Goal: Transaction & Acquisition: Purchase product/service

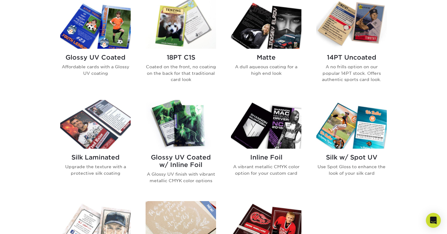
scroll to position [323, 0]
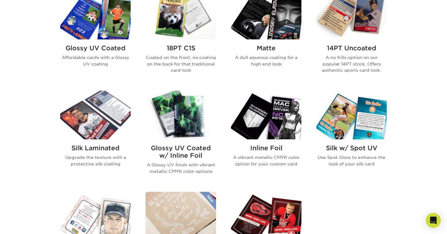
click at [360, 18] on img at bounding box center [351, 15] width 70 height 49
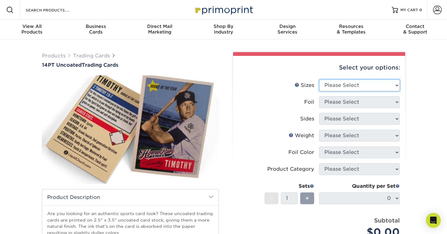
click at [347, 86] on select "Please Select 2.5" x 3.5"" at bounding box center [359, 85] width 81 height 12
select select "2.50x3.50"
click at [319, 79] on select "Please Select 2.5" x 3.5"" at bounding box center [359, 85] width 81 height 12
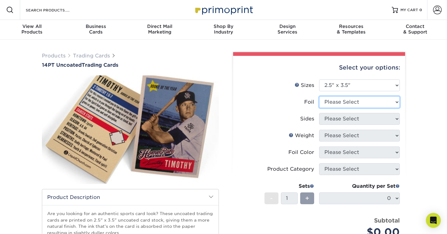
click at [346, 103] on select "Please Select Yes No" at bounding box center [359, 102] width 81 height 12
click at [319, 96] on select "Please Select Yes No" at bounding box center [359, 102] width 81 height 12
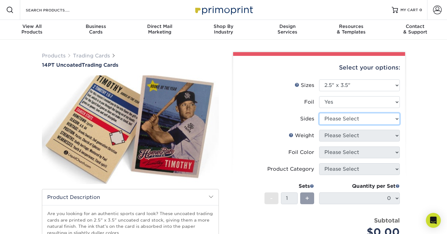
click at [345, 117] on select "Please Select Print Both Sides - Foil Both Sides Print Both Sides - Foil Front …" at bounding box center [359, 119] width 81 height 12
click at [345, 101] on select "Please Select Yes No" at bounding box center [359, 102] width 81 height 12
select select "0"
click at [319, 96] on select "Please Select Yes No" at bounding box center [359, 102] width 81 height 12
click at [340, 119] on select "Please Select Print Both Sides Print Front Only" at bounding box center [359, 119] width 81 height 12
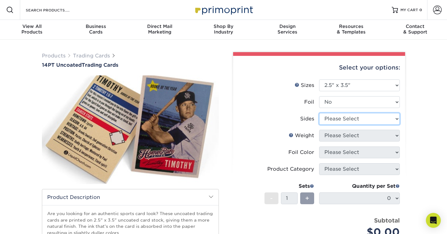
select select "13abbda7-1d64-4f25-8bb2-c179b224825d"
click at [319, 113] on select "Please Select Print Both Sides Print Front Only" at bounding box center [359, 119] width 81 height 12
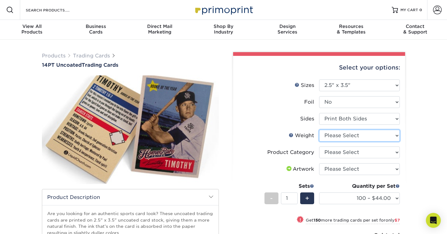
click at [338, 135] on select "Please Select 14PT Uncoated" at bounding box center [359, 136] width 81 height 12
select select "14PT Uncoated"
click at [319, 130] on select "Please Select 14PT Uncoated" at bounding box center [359, 136] width 81 height 12
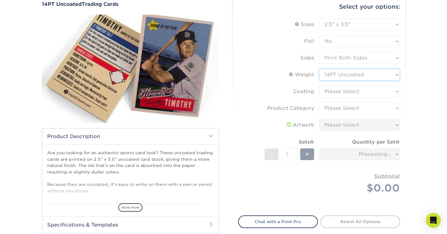
scroll to position [62, 0]
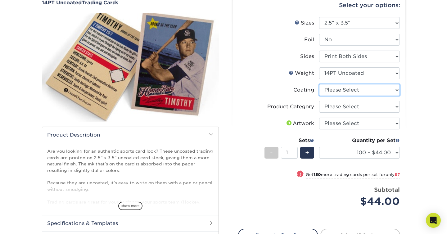
click at [341, 87] on select at bounding box center [359, 90] width 81 height 12
select select "3e7618de-abca-4bda-9f97-8b9129e913d8"
click at [319, 84] on select at bounding box center [359, 90] width 81 height 12
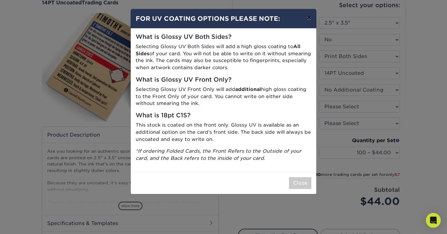
click at [310, 18] on button "×" at bounding box center [309, 17] width 14 height 17
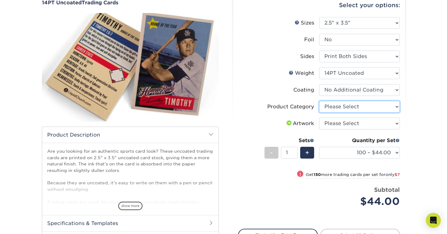
click at [341, 107] on select "Please Select Trading Cards" at bounding box center [359, 107] width 81 height 12
select select "c2f9bce9-36c2-409d-b101-c29d9d031e18"
click at [319, 101] on select "Please Select Trading Cards" at bounding box center [359, 107] width 81 height 12
click at [336, 124] on select "Please Select I will upload files I need a design - $100" at bounding box center [359, 124] width 81 height 12
select select "upload"
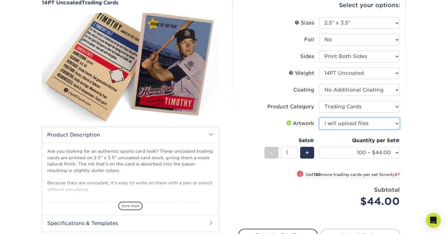
click at [319, 118] on select "Please Select I will upload files I need a design - $100" at bounding box center [359, 124] width 81 height 12
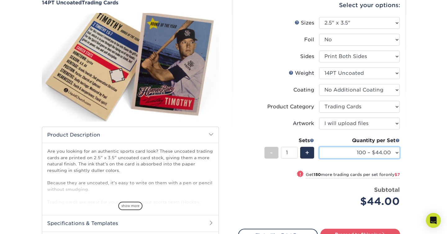
click at [349, 153] on select "100 – $44.00 250 – $51.00 500 – $54.00 1000 – $78.00 2500 – $148.00 5000 – $198…" at bounding box center [359, 153] width 81 height 12
click at [319, 147] on select "100 – $44.00 250 – $51.00 500 – $54.00 1000 – $78.00 2500 – $148.00 5000 – $198…" at bounding box center [359, 153] width 81 height 12
